Goal: Task Accomplishment & Management: Use online tool/utility

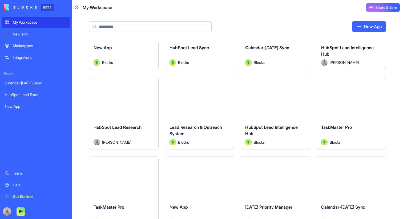
scroll to position [46, 0]
click at [349, 101] on button "Launch" at bounding box center [351, 98] width 40 height 11
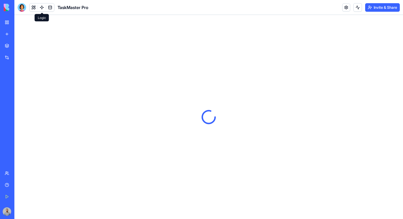
click at [42, 9] on link at bounding box center [42, 7] width 8 height 8
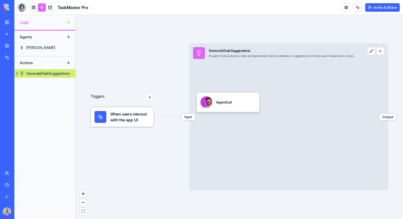
click at [69, 64] on button at bounding box center [68, 63] width 9 height 9
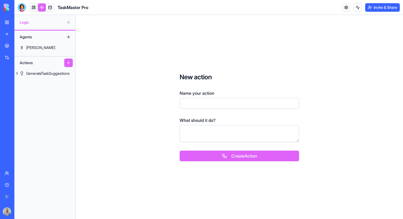
click at [184, 105] on input "Name your action" at bounding box center [239, 103] width 119 height 11
type input "**********"
click at [199, 154] on button "Create Action" at bounding box center [239, 156] width 119 height 11
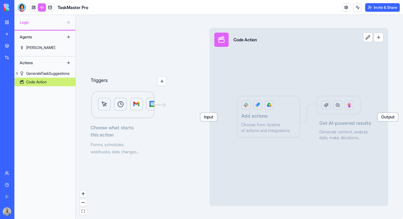
click at [63, 84] on link "Code Action" at bounding box center [44, 82] width 61 height 9
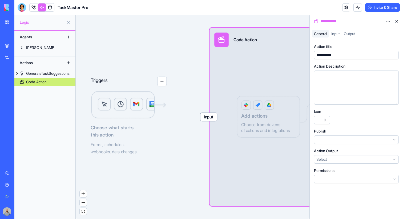
click at [388, 20] on html "**********" at bounding box center [201, 109] width 403 height 219
click at [384, 31] on div "State" at bounding box center [375, 32] width 31 height 9
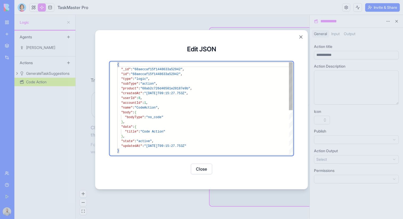
click at [155, 118] on div "{ "_id" : "68aeccaf15f1448633a52942" , "id" : "68aeccaf15f1448633a52942" , "typ…" at bounding box center [204, 151] width 175 height 179
type textarea "**********"
click at [213, 168] on button "Save" at bounding box center [214, 169] width 21 height 11
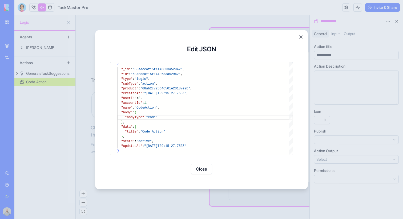
click at [204, 169] on button "Close" at bounding box center [201, 169] width 21 height 11
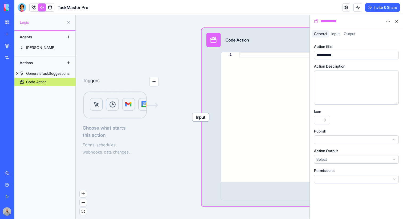
click at [396, 20] on button at bounding box center [396, 21] width 9 height 9
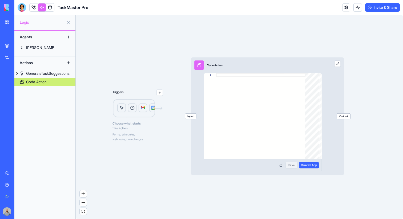
click at [246, 104] on div at bounding box center [261, 116] width 91 height 86
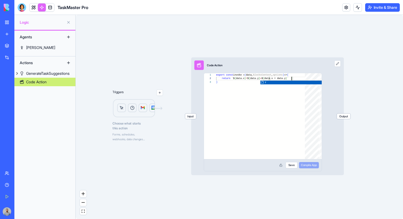
scroll to position [5, 106]
type textarea "**********"
click at [291, 168] on button "Save" at bounding box center [292, 165] width 12 height 6
click at [314, 167] on span "Compile App" at bounding box center [309, 165] width 16 height 4
click at [192, 116] on span "Input" at bounding box center [190, 117] width 11 height 6
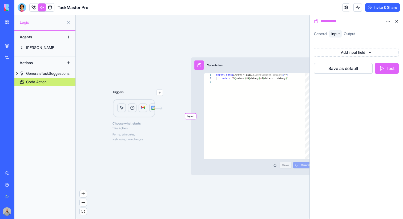
click at [334, 55] on html "**********" at bounding box center [201, 109] width 403 height 219
click at [366, 76] on div "Number" at bounding box center [368, 74] width 57 height 10
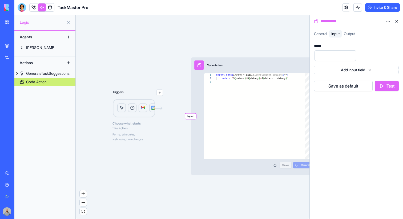
click at [358, 74] on div "***** Add input field Save as default Test" at bounding box center [356, 67] width 85 height 47
click at [358, 74] on html "**********" at bounding box center [201, 109] width 403 height 219
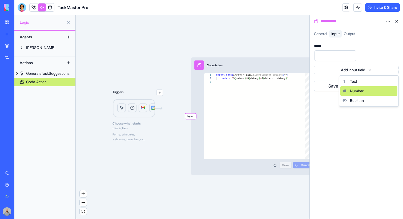
click at [363, 89] on span "Number" at bounding box center [357, 91] width 14 height 5
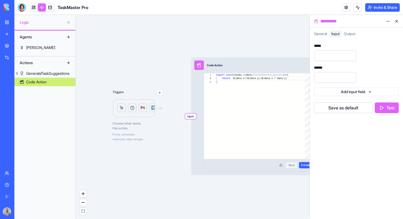
click at [320, 46] on div "*****" at bounding box center [318, 46] width 9 height 4
click at [318, 66] on div "******" at bounding box center [319, 68] width 11 height 4
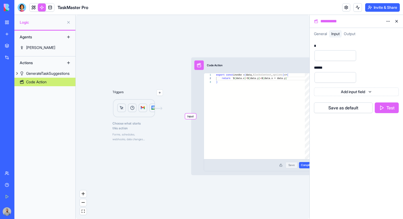
click at [319, 67] on div "******" at bounding box center [319, 68] width 11 height 4
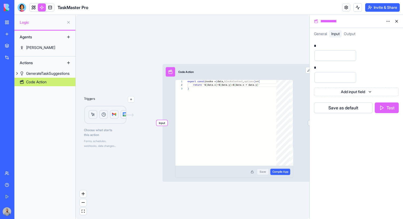
click at [388, 20] on html "**********" at bounding box center [201, 109] width 403 height 219
click at [384, 31] on div "State" at bounding box center [375, 32] width 31 height 9
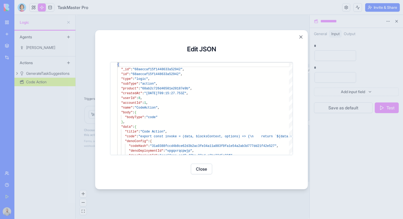
click at [340, 70] on div at bounding box center [201, 109] width 403 height 219
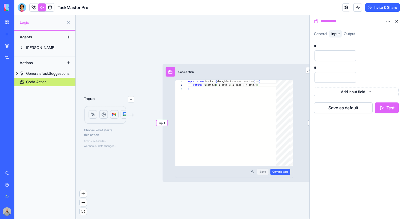
click at [377, 65] on div "* *" at bounding box center [356, 63] width 85 height 39
click at [342, 57] on input "number" at bounding box center [336, 55] width 42 height 11
type input "*"
click at [336, 79] on input "number" at bounding box center [336, 77] width 42 height 11
type input "*"
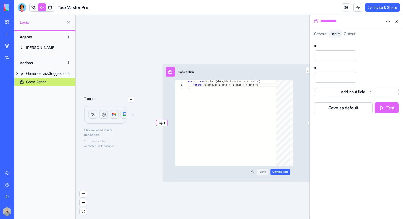
click at [383, 108] on button "Test" at bounding box center [387, 108] width 24 height 11
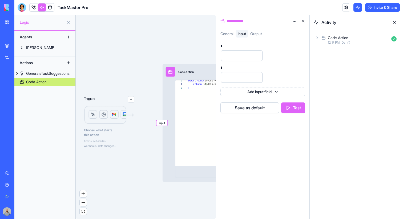
click at [345, 35] on div "Code Action" at bounding box center [338, 37] width 21 height 5
click at [341, 76] on div "Output" at bounding box center [358, 75] width 81 height 10
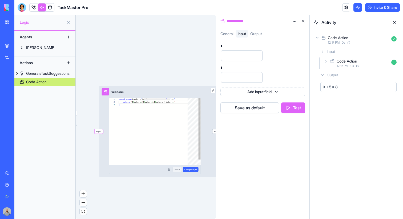
click at [146, 101] on div "export const invoke = ( data, blocksContext , options ) => { return ` $ { data.…" at bounding box center [154, 134] width 71 height 72
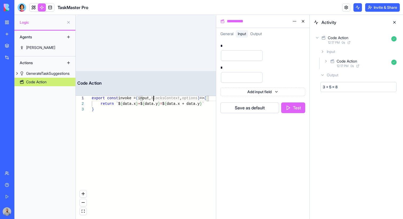
scroll to position [0, 44]
click at [126, 105] on div "export const invoke = ( input , blocksContext , options ) => { return ` $ { dat…" at bounding box center [163, 168] width 142 height 145
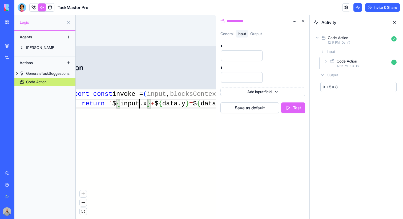
click at [176, 102] on div "export const invoke = ( input , blocksContext , options ) => { return ` $ { inp…" at bounding box center [190, 216] width 248 height 252
click at [176, 102] on div "export const invoke = ( input, blocksContext , options ) => { return ` $ { inpu…" at bounding box center [190, 216] width 248 height 252
click at [393, 20] on button at bounding box center [394, 22] width 9 height 9
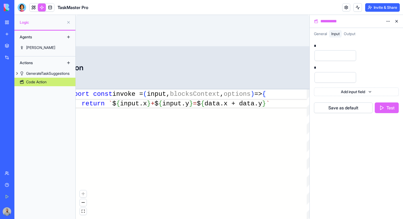
click at [397, 21] on button at bounding box center [396, 21] width 9 height 9
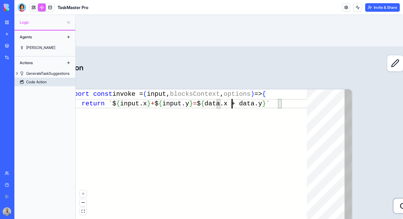
click at [231, 106] on div "} return ` $ { input.x } + $ { input.y } = $ { data.x + data.y } ` export const…" at bounding box center [190, 216] width 248 height 252
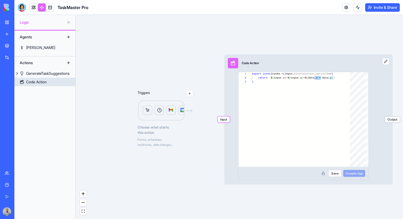
click at [379, 60] on div "**********" at bounding box center [308, 120] width 168 height 130
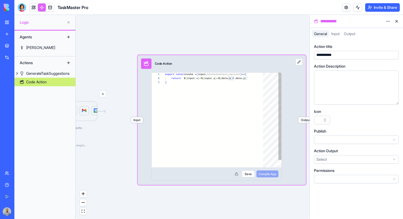
click at [233, 78] on div "} export const invoke = ( input, blocksContext , options ) => { return ` $ { in…" at bounding box center [215, 124] width 101 height 103
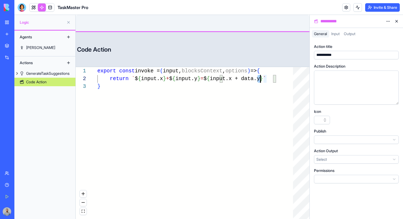
click at [259, 77] on div "} export const invoke = ( input, blocksContext , options ) => { return ` $ { in…" at bounding box center [198, 169] width 202 height 205
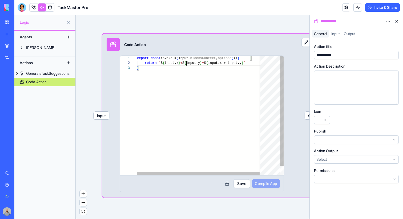
click at [186, 64] on div "} export const invoke = ( input, blocksContext , options ) => { return ` $ { in…" at bounding box center [201, 121] width 128 height 130
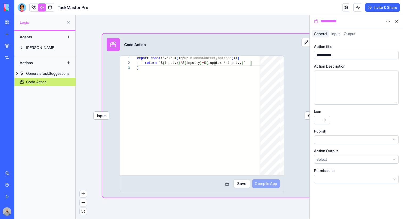
type textarea "**********"
click at [242, 182] on button "Save" at bounding box center [242, 184] width 17 height 9
click at [266, 184] on span "Compile App" at bounding box center [266, 184] width 22 height 6
click at [98, 118] on span "Input" at bounding box center [101, 116] width 15 height 8
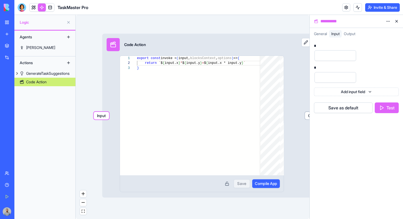
click at [338, 60] on input "number" at bounding box center [336, 55] width 42 height 11
click at [337, 59] on input "number" at bounding box center [336, 55] width 42 height 11
type input "*"
click at [331, 78] on input "number" at bounding box center [336, 77] width 42 height 11
type input "*"
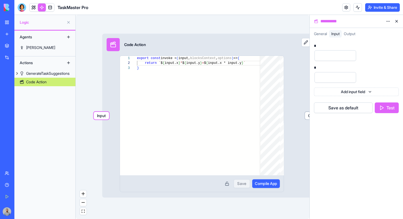
click at [378, 107] on button "Test" at bounding box center [387, 108] width 24 height 11
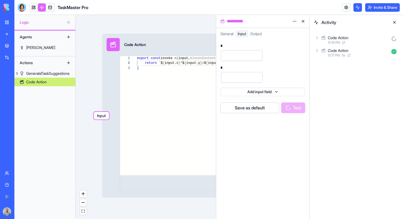
click at [360, 41] on div "12:19 PM" at bounding box center [358, 43] width 61 height 4
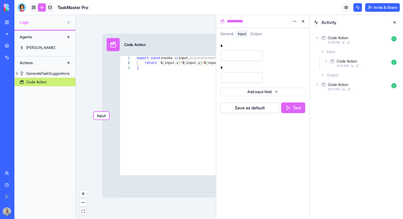
click at [365, 78] on div "Output" at bounding box center [358, 75] width 81 height 10
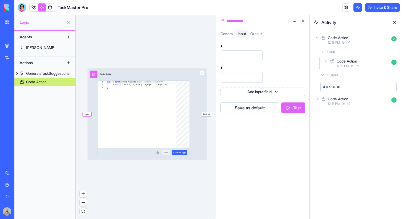
click at [391, 21] on button at bounding box center [394, 22] width 9 height 9
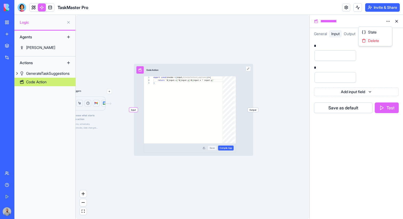
click at [385, 21] on html "**********" at bounding box center [201, 109] width 403 height 219
click at [380, 33] on div "State" at bounding box center [375, 32] width 31 height 9
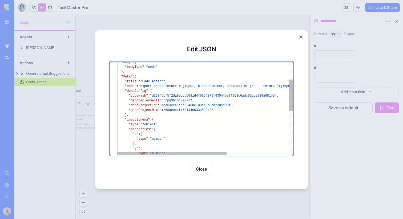
click at [176, 85] on div ""type" : "number" "y" : { } , "type" : "number" "x" : { "properties" : { "type"…" at bounding box center [254, 147] width 275 height 270
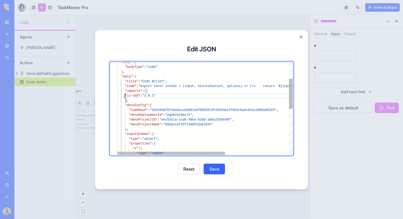
scroll to position [34, 11]
type textarea "**********"
click at [208, 165] on button "Save" at bounding box center [214, 169] width 21 height 11
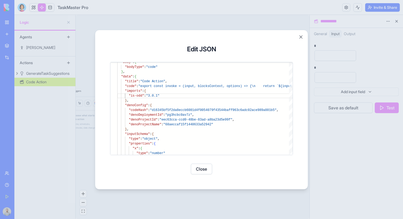
click at [200, 168] on button "Close" at bounding box center [201, 169] width 21 height 11
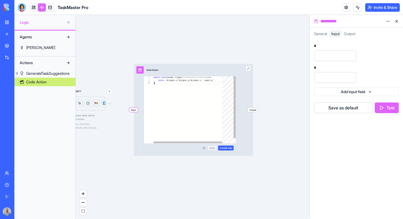
click at [178, 86] on div "} return ` $ { input.x } * $ { input.y } = $ { input.x * input.y } ` export con…" at bounding box center [190, 113] width 72 height 73
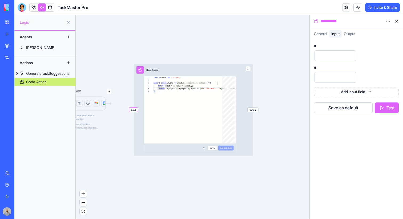
type textarea "**********"
click at [211, 147] on button "Save" at bounding box center [212, 148] width 9 height 5
click at [231, 149] on span "Compile App" at bounding box center [226, 148] width 13 height 3
click at [331, 59] on input "*" at bounding box center [336, 55] width 42 height 11
click at [331, 58] on input "*" at bounding box center [336, 55] width 42 height 11
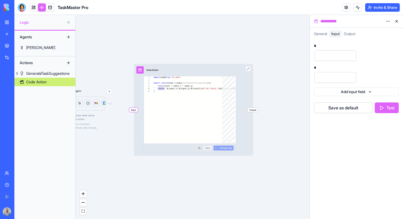
click at [331, 58] on input "*" at bounding box center [336, 55] width 42 height 11
type input "*"
click at [328, 76] on input "*" at bounding box center [336, 77] width 42 height 11
click at [387, 110] on button "Test" at bounding box center [387, 108] width 24 height 11
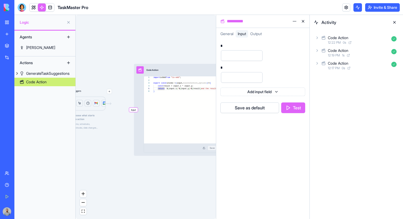
click at [353, 36] on div "Code Action" at bounding box center [358, 37] width 61 height 5
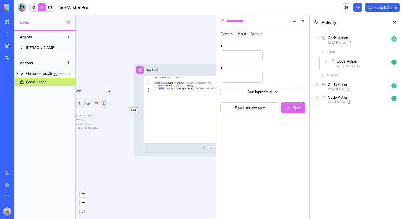
click at [361, 73] on div "Output" at bounding box center [358, 75] width 81 height 10
click at [243, 78] on input "*" at bounding box center [242, 77] width 42 height 11
click at [231, 59] on input "*" at bounding box center [242, 55] width 42 height 11
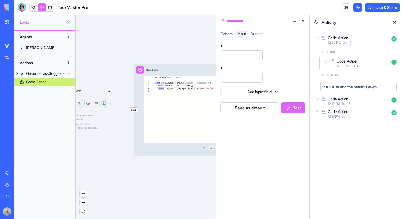
type input "*"
click at [295, 106] on button "Test" at bounding box center [293, 108] width 24 height 11
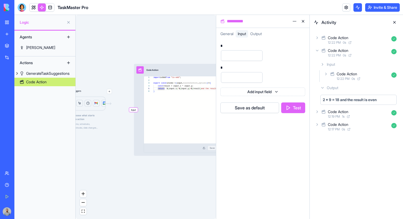
click at [300, 111] on button "Test" at bounding box center [293, 108] width 24 height 11
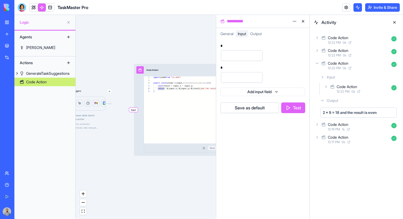
click at [363, 40] on div "Code Action" at bounding box center [358, 37] width 61 height 5
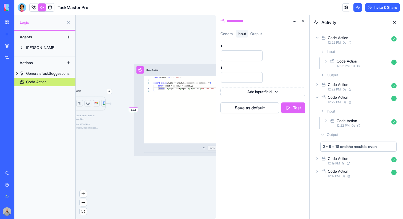
click at [361, 76] on div "Output" at bounding box center [358, 75] width 81 height 10
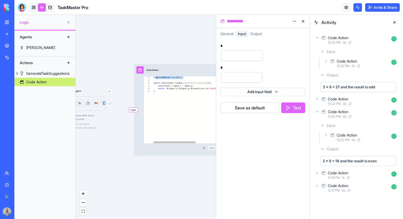
scroll to position [0, 0]
drag, startPoint x: 184, startPoint y: 78, endPoint x: 149, endPoint y: 77, distance: 35.7
click at [154, 77] on div "return ` $ { input.x } * $ { input.y } = $ { result } and the result is $ { isO…" at bounding box center [213, 117] width 118 height 81
click at [394, 22] on button at bounding box center [394, 22] width 9 height 9
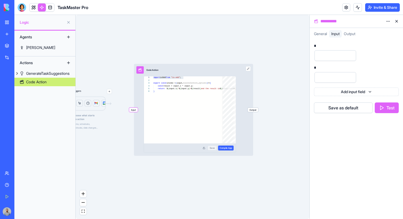
click at [394, 22] on button at bounding box center [396, 21] width 9 height 9
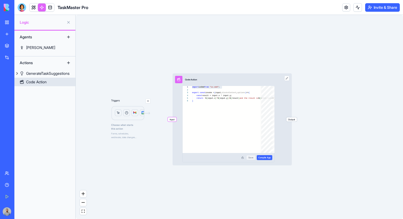
click at [50, 81] on link "Code Action" at bounding box center [44, 82] width 61 height 9
click at [54, 80] on link "Code Action" at bounding box center [44, 82] width 61 height 9
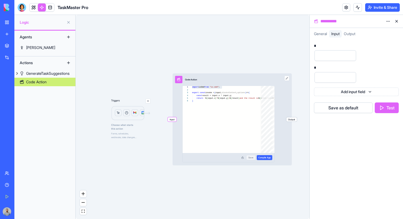
click at [331, 19] on div "**********" at bounding box center [351, 21] width 65 height 6
click at [55, 49] on link "[PERSON_NAME]" at bounding box center [44, 47] width 61 height 9
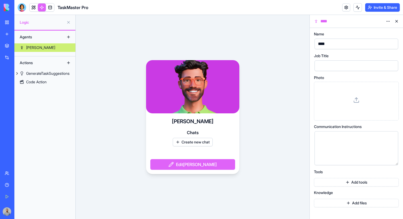
click at [204, 143] on button "Create new chat" at bounding box center [193, 142] width 40 height 9
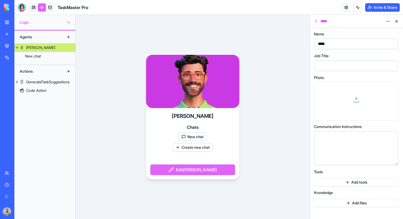
click at [203, 138] on button "New chat" at bounding box center [193, 137] width 28 height 9
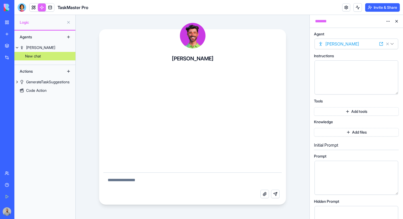
click at [337, 110] on button "Add tools" at bounding box center [356, 111] width 85 height 9
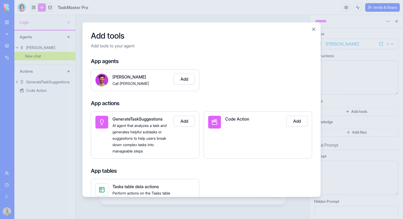
click at [57, 100] on div at bounding box center [201, 109] width 403 height 219
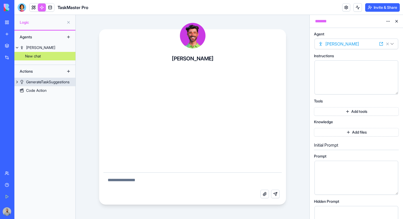
click at [54, 84] on div "GenerateTaskSuggestions" at bounding box center [47, 81] width 43 height 5
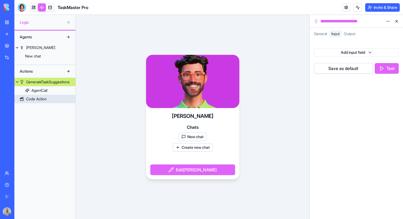
click at [52, 99] on link "Code Action" at bounding box center [44, 99] width 61 height 9
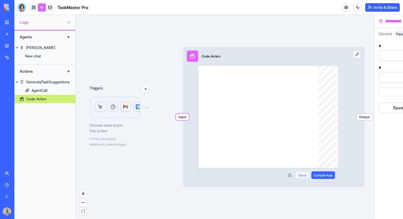
scroll to position [24, 0]
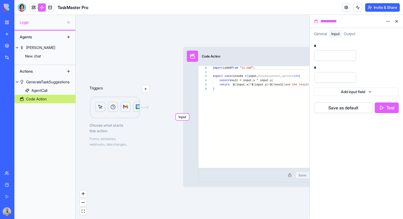
click at [320, 33] on span "General" at bounding box center [320, 33] width 13 height 5
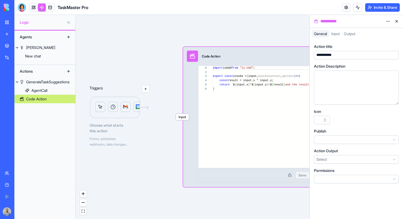
click at [333, 53] on div "**********" at bounding box center [327, 55] width 24 height 5
click at [42, 126] on div "Agents [PERSON_NAME] New chat Actions GenerateTaskSuggestions AgentCall Multipl…" at bounding box center [44, 125] width 61 height 189
click at [51, 81] on div "GenerateTaskSuggestions" at bounding box center [47, 81] width 43 height 5
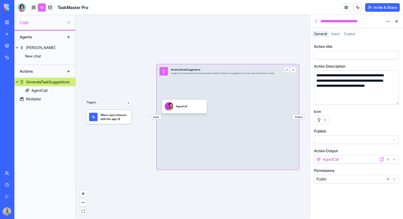
click at [38, 57] on div "New chat" at bounding box center [33, 56] width 16 height 5
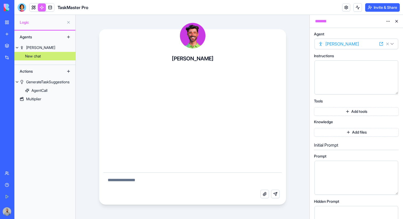
click at [347, 111] on button "Add tools" at bounding box center [356, 111] width 85 height 9
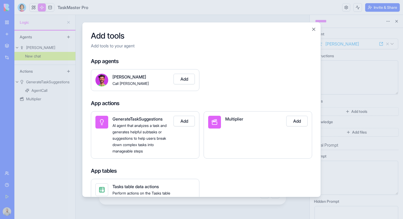
click at [294, 123] on button "Add" at bounding box center [296, 121] width 21 height 11
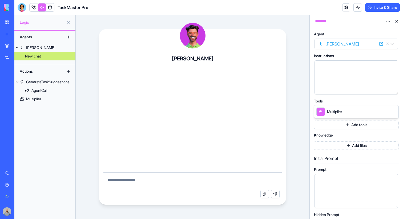
click at [359, 90] on div at bounding box center [351, 77] width 71 height 27
click at [242, 182] on textarea at bounding box center [192, 181] width 179 height 17
type textarea "*****"
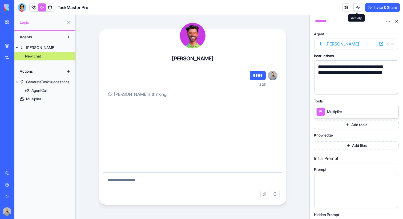
click at [357, 8] on button at bounding box center [357, 7] width 9 height 9
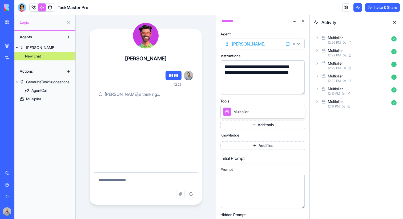
click at [359, 35] on div "Multiplier" at bounding box center [358, 37] width 61 height 5
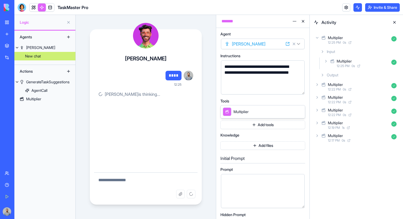
click at [362, 74] on div "Output" at bounding box center [358, 75] width 81 height 10
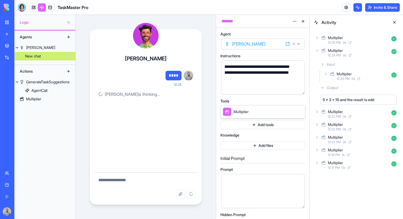
click at [365, 43] on div "12:25 PM 0 s" at bounding box center [358, 43] width 61 height 4
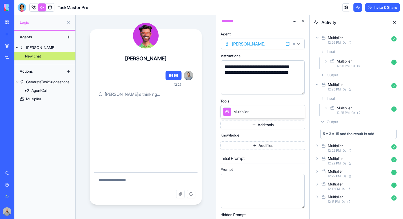
click at [362, 73] on div "Output" at bounding box center [358, 75] width 81 height 10
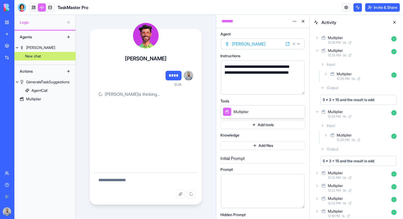
click at [336, 40] on div "Multiplier" at bounding box center [335, 37] width 15 height 5
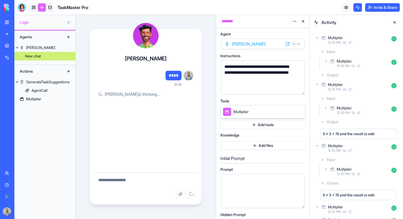
click at [340, 74] on div "Output" at bounding box center [358, 75] width 81 height 10
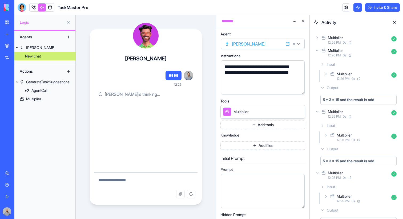
click at [337, 41] on span "12:26 PM" at bounding box center [334, 43] width 13 height 4
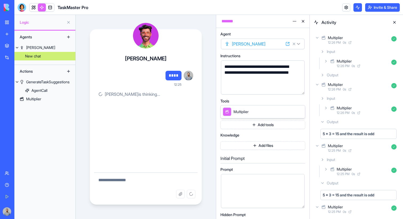
click at [336, 58] on div "Multiplier 12:26 PM 0 s" at bounding box center [361, 64] width 76 height 12
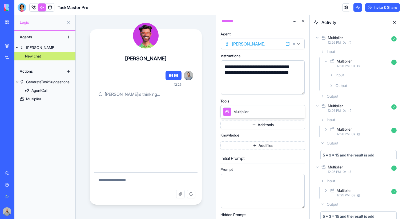
click at [343, 83] on span "Output" at bounding box center [341, 85] width 11 height 5
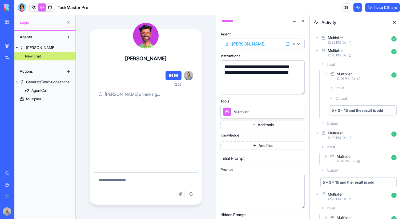
click at [332, 55] on span "12:26 PM" at bounding box center [334, 55] width 13 height 4
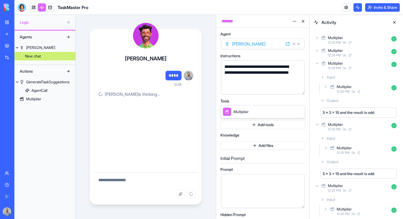
click at [332, 42] on span "12:26 PM" at bounding box center [334, 43] width 13 height 4
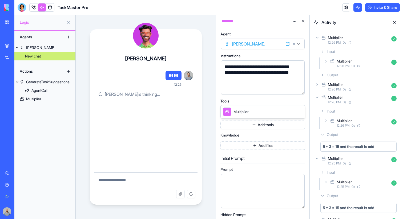
click at [341, 63] on div "Multiplier" at bounding box center [344, 61] width 15 height 5
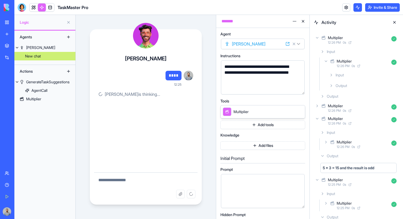
click at [343, 82] on div "Output" at bounding box center [363, 86] width 72 height 10
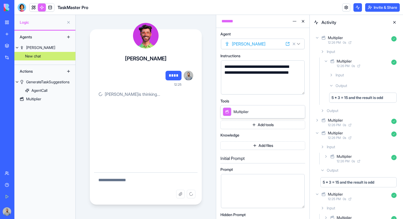
click at [345, 110] on div "Output" at bounding box center [358, 111] width 81 height 10
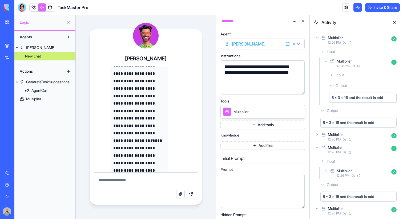
scroll to position [70, 0]
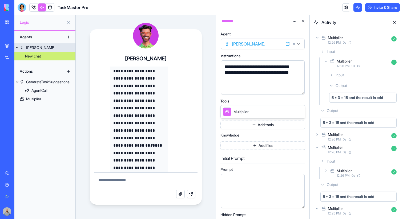
click at [29, 45] on div "[PERSON_NAME]" at bounding box center [40, 47] width 29 height 5
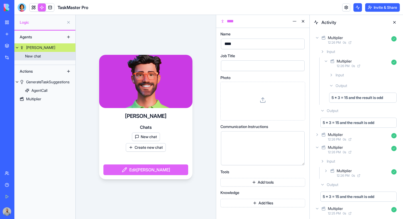
click at [44, 55] on link "New chat" at bounding box center [44, 56] width 61 height 9
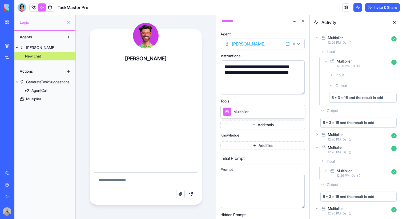
click at [134, 178] on textarea at bounding box center [146, 181] width 104 height 17
type textarea "**********"
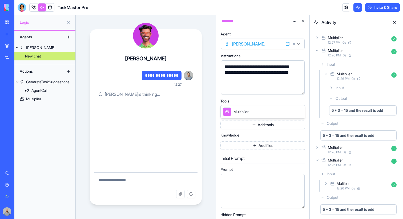
click at [364, 44] on div "12:27 PM 0 s" at bounding box center [358, 43] width 61 height 4
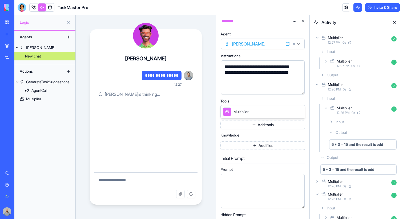
click at [371, 72] on div "Output" at bounding box center [358, 75] width 81 height 10
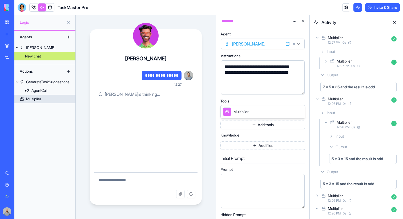
click at [50, 98] on link "Multiplier" at bounding box center [44, 99] width 61 height 9
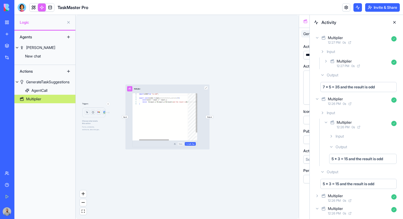
scroll to position [24, 0]
click at [166, 112] on div "import isOdd from "is-odd" ; export const invoke = ( input, blocksContext , opt…" at bounding box center [180, 121] width 83 height 57
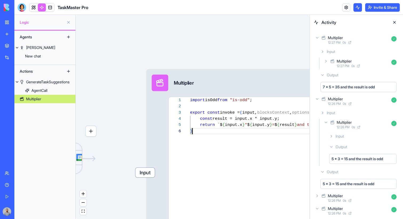
click at [218, 128] on div "import isOdd from "is-odd" ; export const invoke = ( input, blocksContext , opt…" at bounding box center [322, 188] width 264 height 182
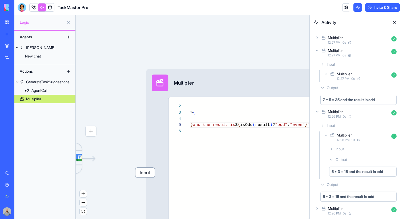
scroll to position [0, 31]
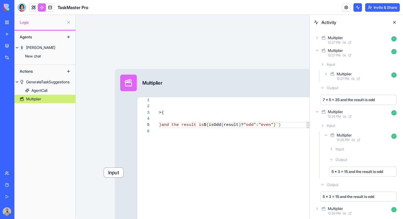
click at [218, 128] on div "import isOdd from "is-odd" ; export const invoke = ( input, blocksContext , opt…" at bounding box center [179, 188] width 289 height 182
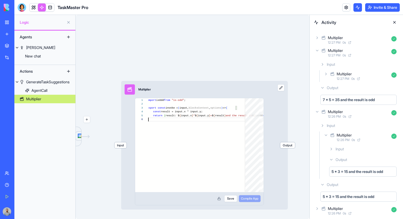
scroll to position [0, 23]
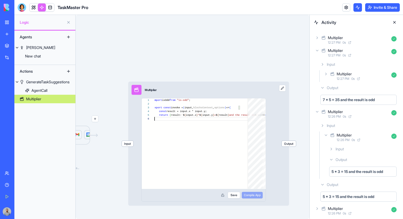
type textarea "**********"
click at [232, 198] on button "Save" at bounding box center [234, 195] width 13 height 7
click at [259, 196] on span "Compile App" at bounding box center [252, 196] width 17 height 4
click at [131, 143] on span "Input" at bounding box center [128, 144] width 12 height 6
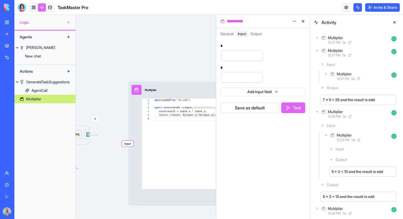
click at [232, 60] on input "number" at bounding box center [242, 55] width 42 height 11
type input "*"
click at [231, 82] on input "number" at bounding box center [242, 77] width 42 height 11
type input "*"
click at [303, 114] on div "* * * * Add input field Save as default Test" at bounding box center [262, 79] width 85 height 74
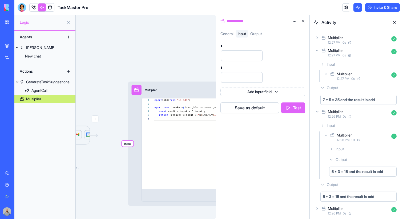
click at [301, 111] on button "Test" at bounding box center [293, 108] width 24 height 11
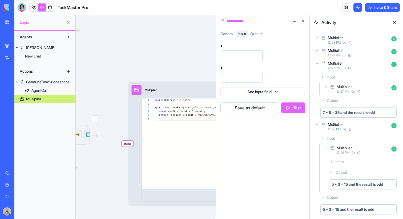
click at [359, 41] on div "12:28 PM 0 s" at bounding box center [358, 43] width 61 height 4
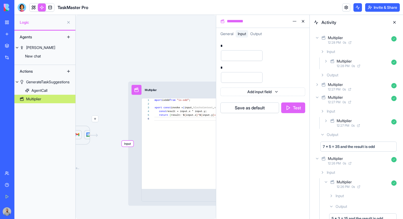
click at [365, 74] on div "Output" at bounding box center [358, 75] width 81 height 10
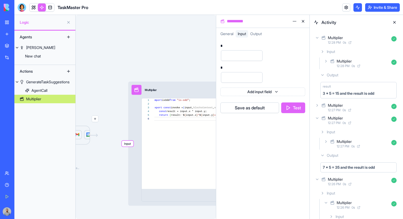
click at [328, 86] on span "result" at bounding box center [327, 87] width 8 height 4
click at [40, 54] on div "New chat" at bounding box center [33, 56] width 16 height 5
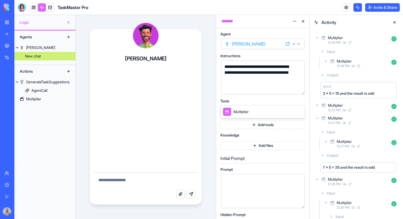
click at [134, 180] on textarea at bounding box center [146, 181] width 104 height 17
type textarea "****"
click at [395, 22] on button at bounding box center [394, 22] width 9 height 9
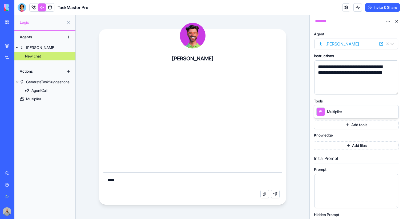
click at [246, 182] on textarea "****" at bounding box center [192, 181] width 179 height 17
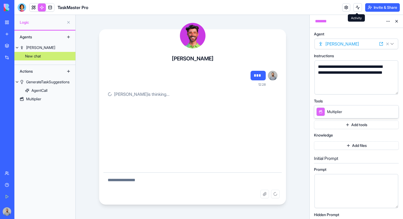
click at [357, 1] on header "TaskMaster Pro Invite & Share" at bounding box center [208, 7] width 389 height 15
click at [357, 3] on button at bounding box center [357, 7] width 9 height 9
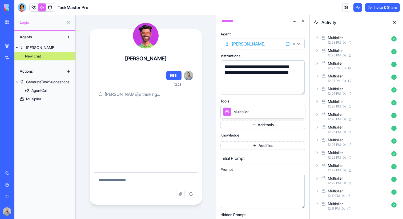
click at [356, 37] on div "Multiplier" at bounding box center [358, 37] width 61 height 5
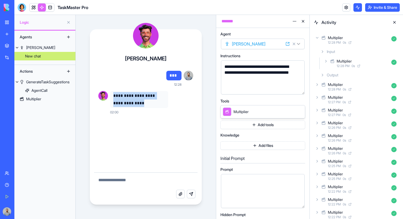
drag, startPoint x: 139, startPoint y: 103, endPoint x: 112, endPoint y: 98, distance: 27.0
click at [112, 98] on div "**********" at bounding box center [139, 99] width 58 height 17
click at [197, 111] on div "**********" at bounding box center [146, 93] width 104 height 52
click at [52, 53] on link "New chat" at bounding box center [44, 56] width 61 height 9
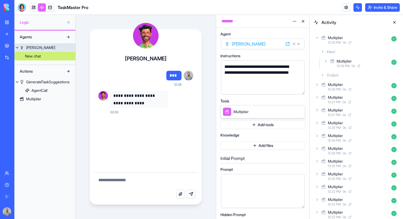
click at [52, 50] on link "[PERSON_NAME]" at bounding box center [44, 47] width 61 height 9
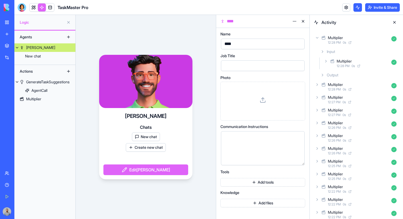
click at [394, 23] on button at bounding box center [394, 22] width 9 height 9
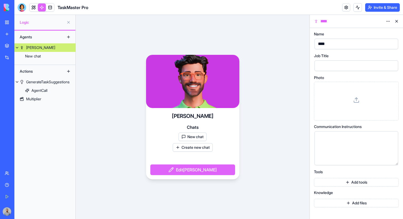
click at [394, 21] on button at bounding box center [396, 21] width 9 height 9
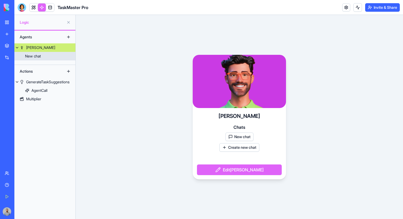
click at [62, 54] on link "New chat" at bounding box center [44, 56] width 61 height 9
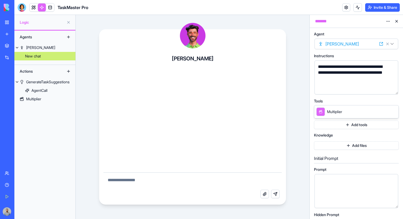
click at [164, 178] on textarea at bounding box center [192, 181] width 179 height 17
type textarea "******"
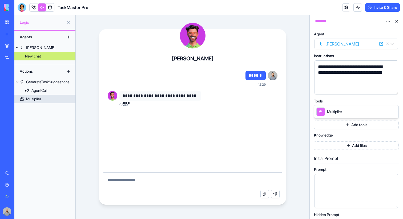
click at [46, 98] on link "Multiplier" at bounding box center [44, 99] width 61 height 9
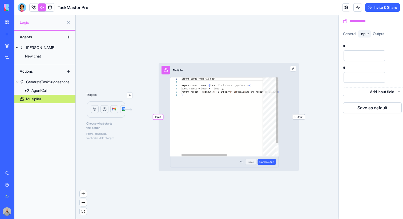
scroll to position [24, 0]
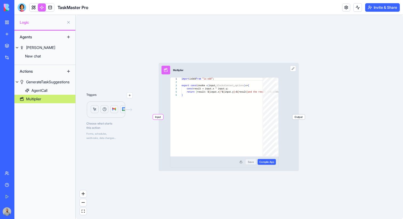
click at [130, 95] on button "button" at bounding box center [130, 96] width 6 height 6
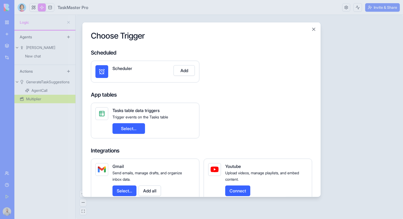
click at [185, 69] on button "Add" at bounding box center [184, 70] width 21 height 11
